Goal: Task Accomplishment & Management: Complete application form

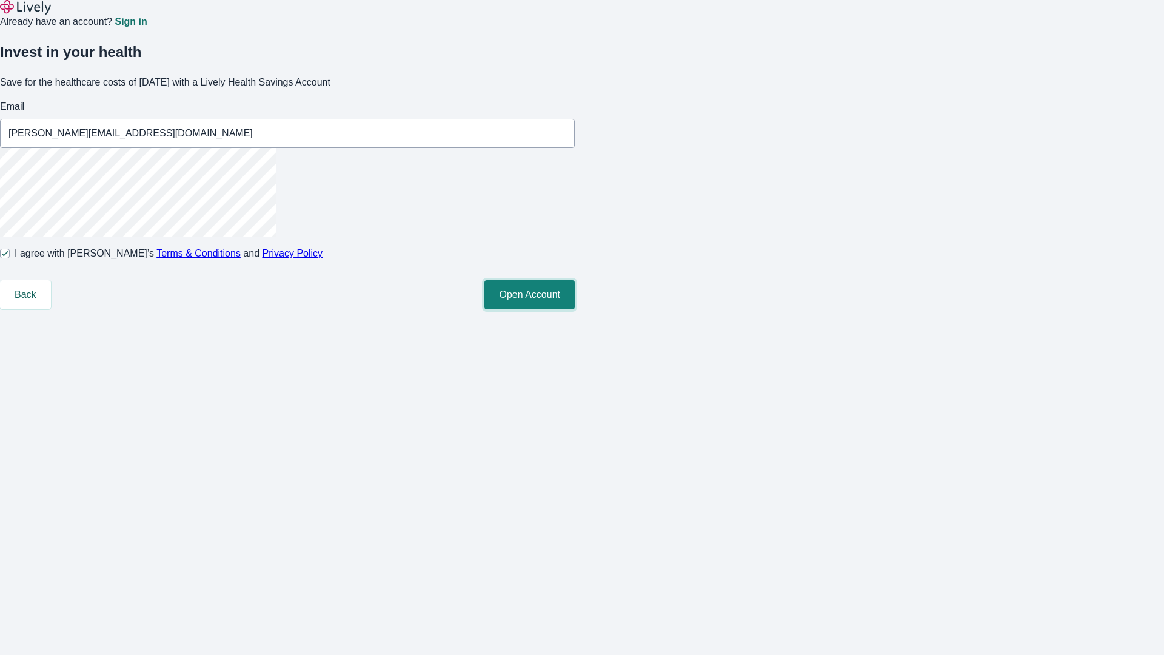
click at [575, 309] on button "Open Account" at bounding box center [529, 294] width 90 height 29
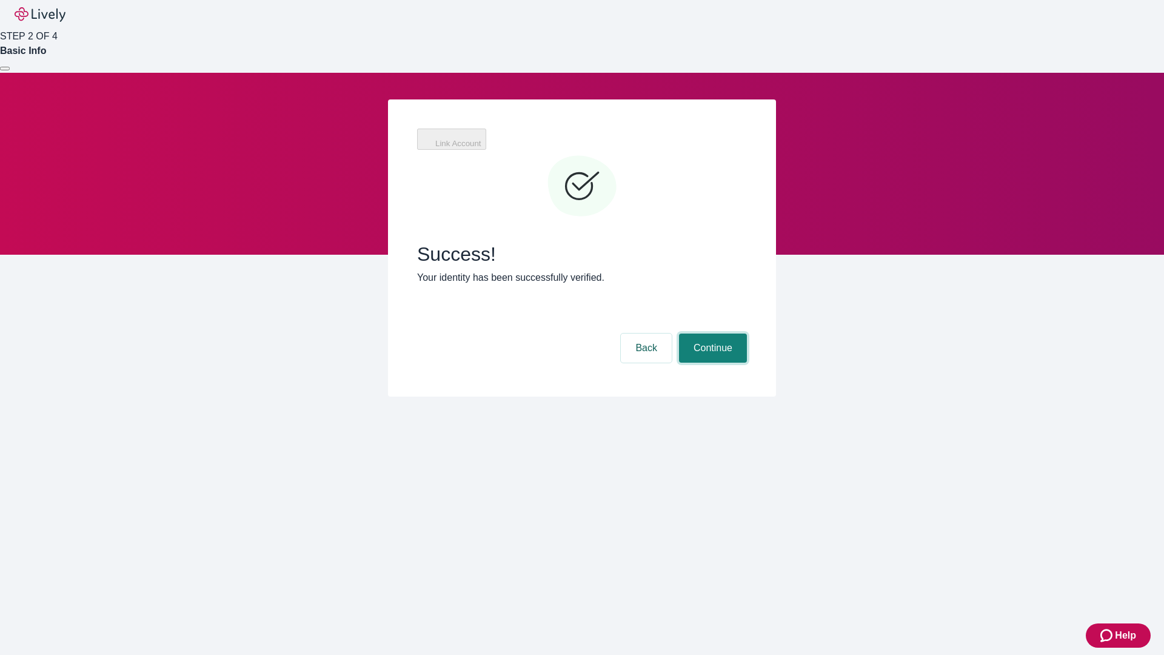
click at [711, 333] on button "Continue" at bounding box center [713, 347] width 68 height 29
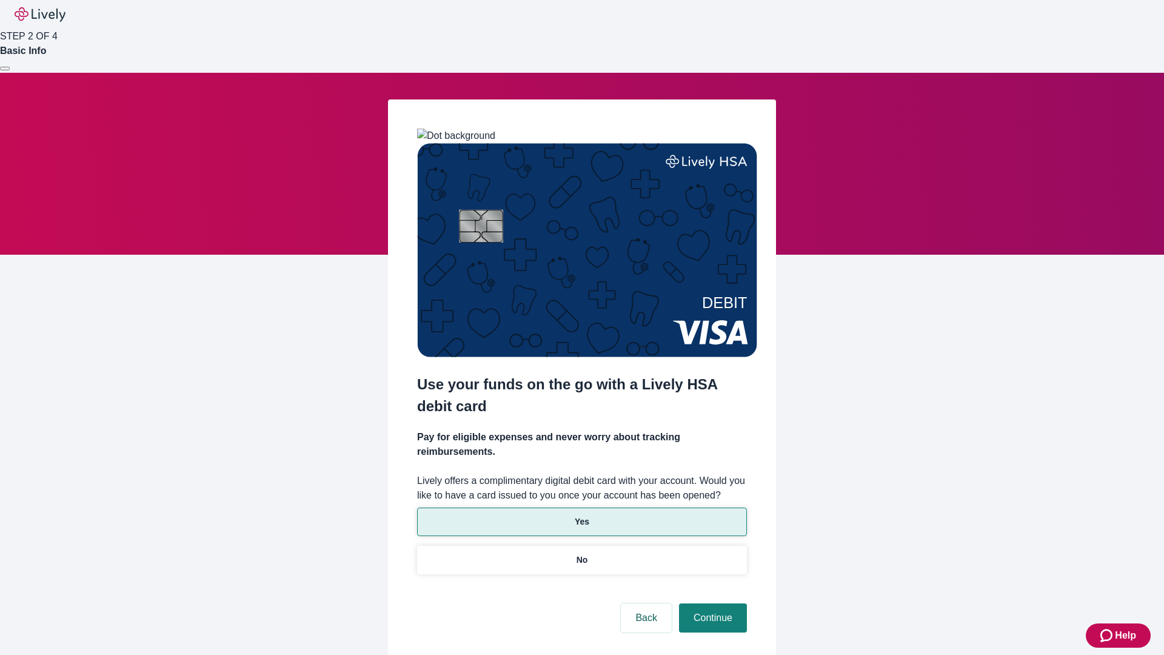
click at [581, 515] on p "Yes" at bounding box center [582, 521] width 15 height 13
click at [711, 603] on button "Continue" at bounding box center [713, 617] width 68 height 29
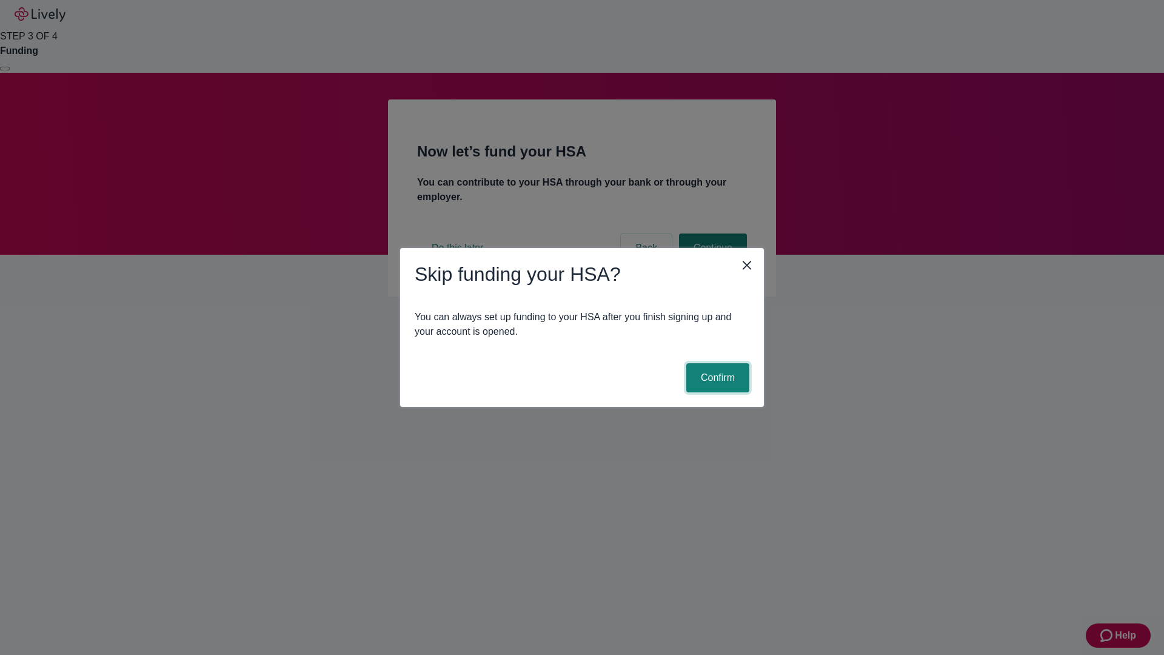
click at [716, 378] on button "Confirm" at bounding box center [717, 377] width 63 height 29
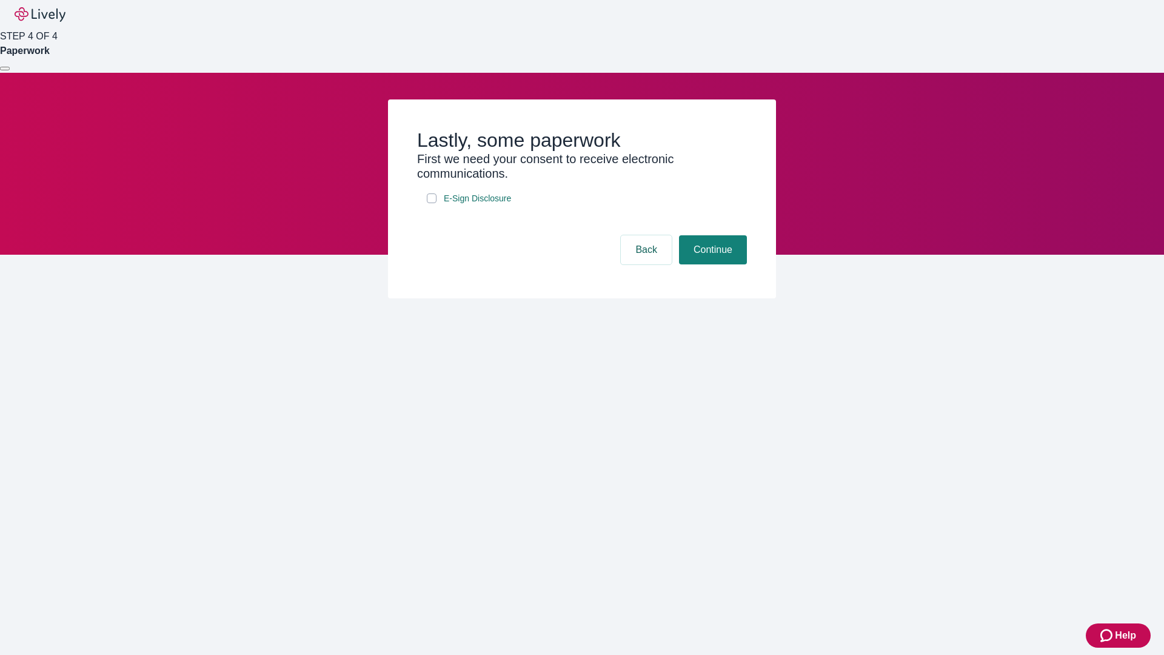
click at [432, 203] on input "E-Sign Disclosure" at bounding box center [432, 198] width 10 height 10
checkbox input "true"
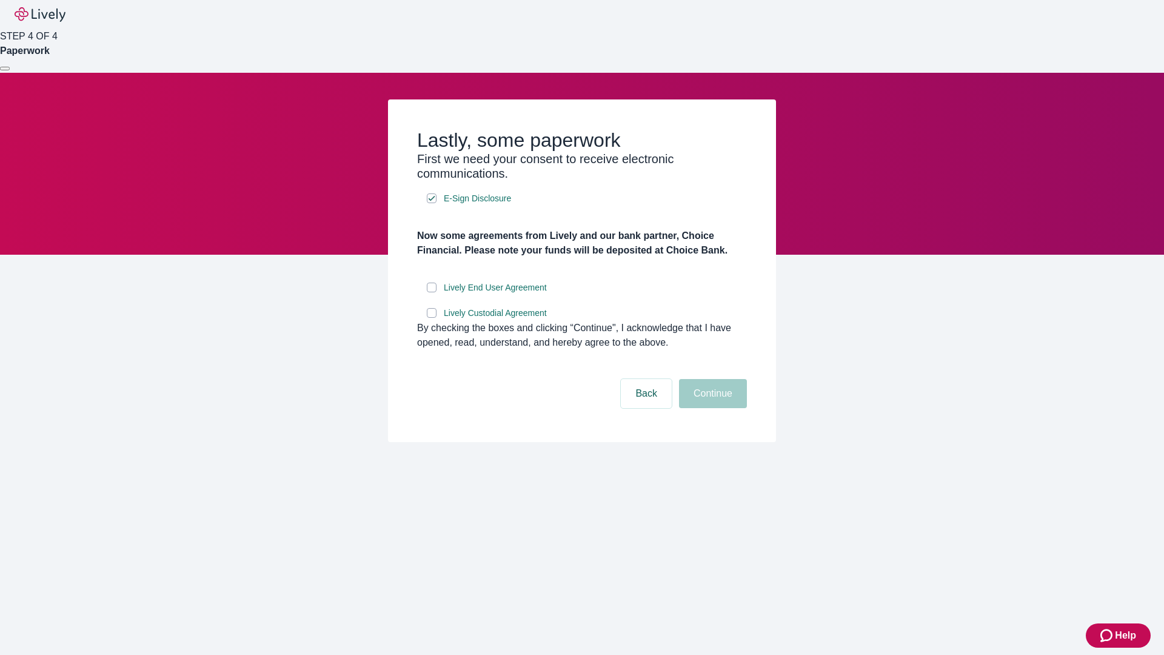
click at [432, 292] on input "Lively End User Agreement" at bounding box center [432, 288] width 10 height 10
checkbox input "true"
click at [432, 318] on input "Lively Custodial Agreement" at bounding box center [432, 313] width 10 height 10
checkbox input "true"
click at [711, 408] on button "Continue" at bounding box center [713, 393] width 68 height 29
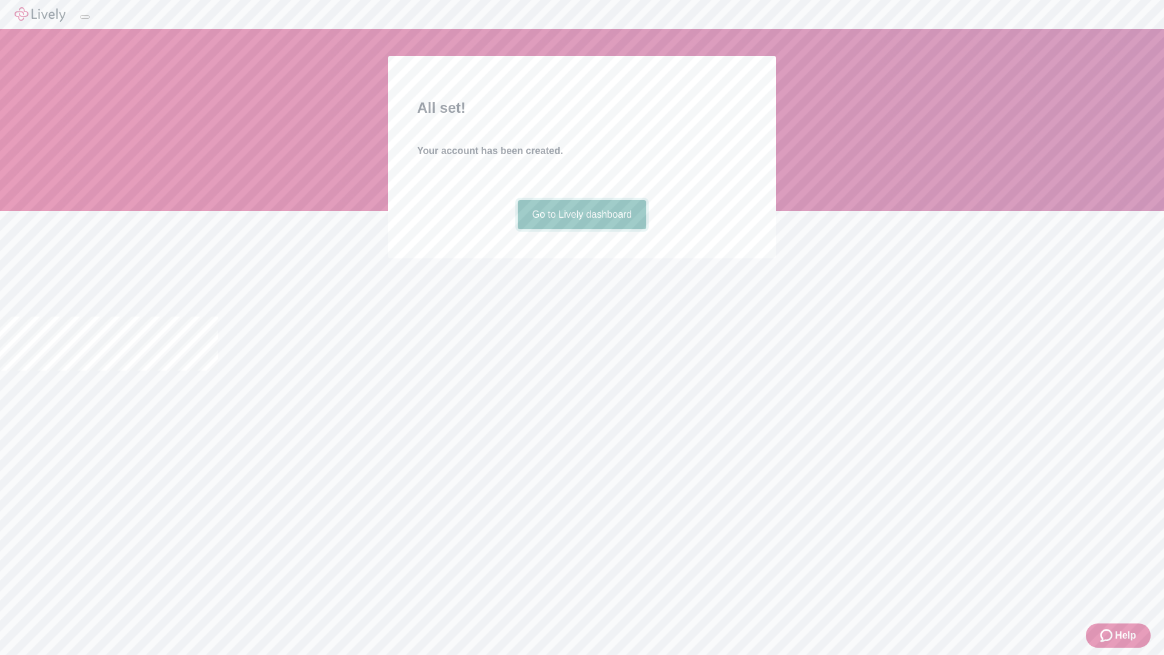
click at [581, 229] on link "Go to Lively dashboard" at bounding box center [582, 214] width 129 height 29
